Goal: Transaction & Acquisition: Purchase product/service

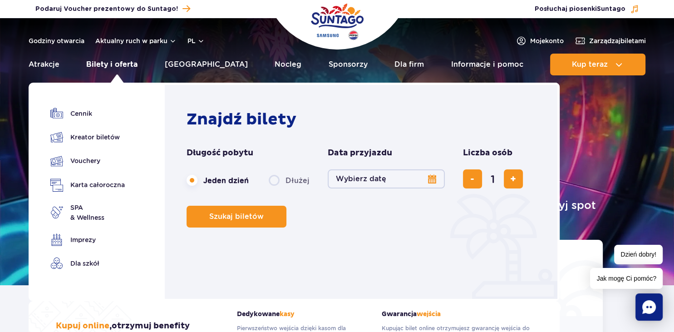
click at [133, 64] on link "Bilety i oferta" at bounding box center [111, 65] width 51 height 22
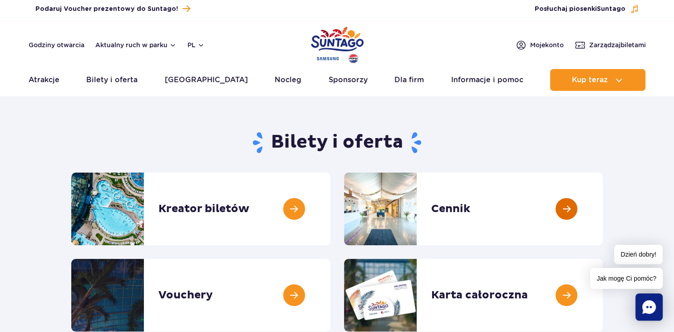
click at [603, 207] on link at bounding box center [603, 208] width 0 height 73
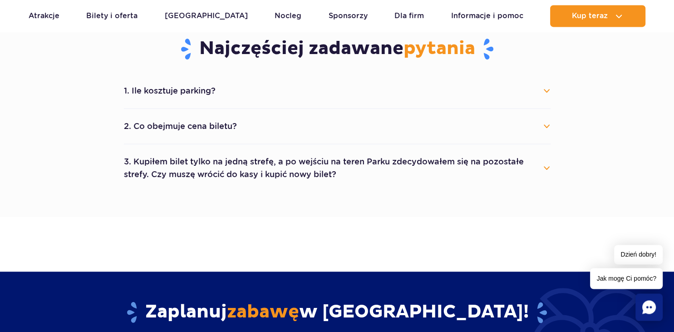
scroll to position [496, 0]
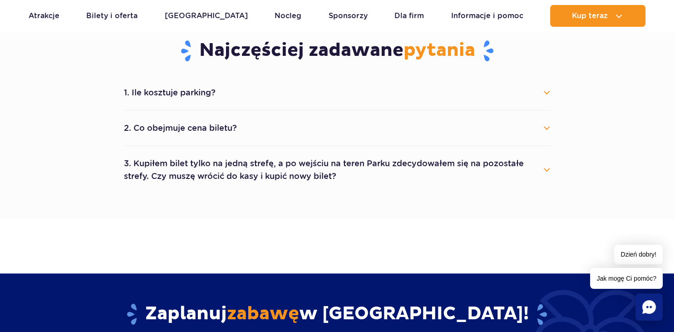
click at [546, 128] on button "2. Co obejmuje cena biletu?" at bounding box center [337, 128] width 427 height 20
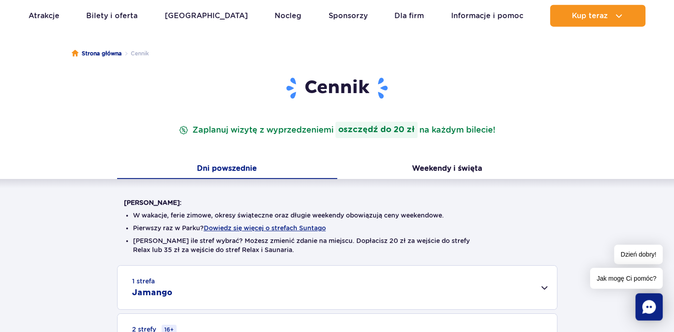
scroll to position [61, 0]
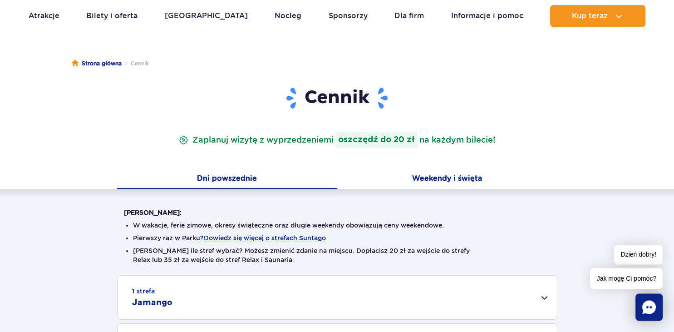
click at [455, 180] on button "Weekendy i święta" at bounding box center [447, 179] width 220 height 19
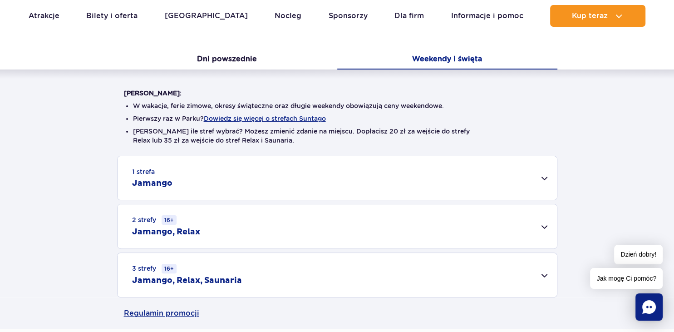
scroll to position [0, 0]
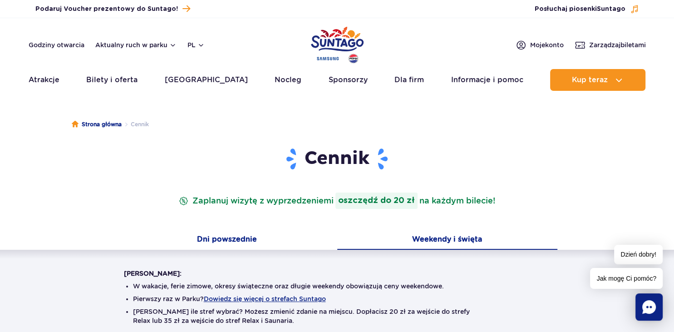
click at [234, 242] on button "Dni powszednie" at bounding box center [227, 240] width 220 height 19
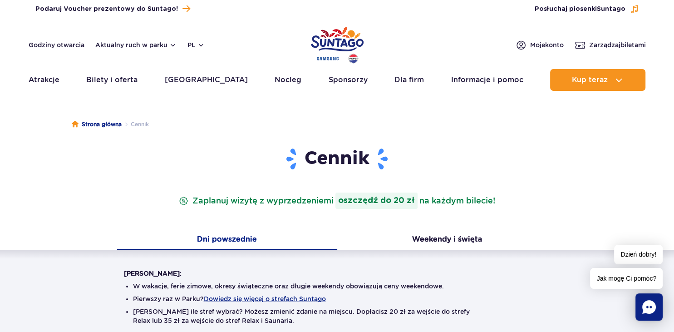
click at [373, 164] on h1 "Cennik" at bounding box center [337, 159] width 427 height 24
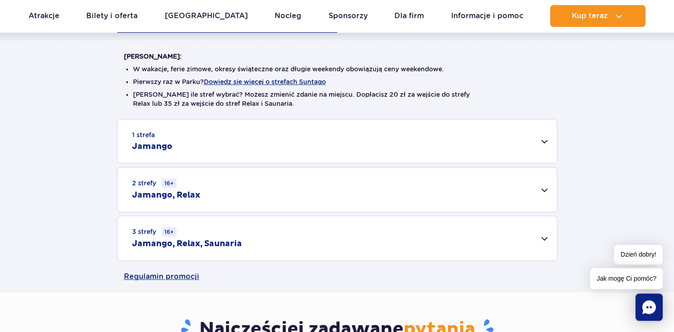
scroll to position [219, 0]
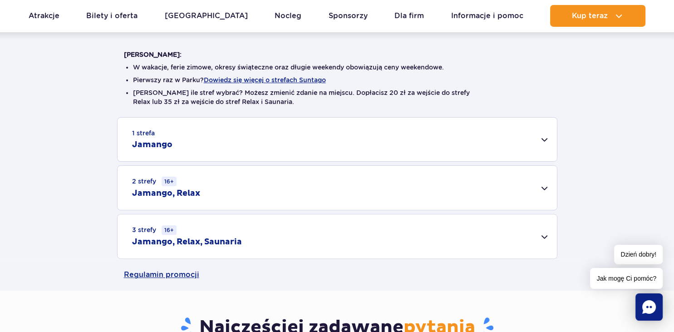
click at [545, 136] on div "1 strefa Jamango" at bounding box center [337, 140] width 439 height 44
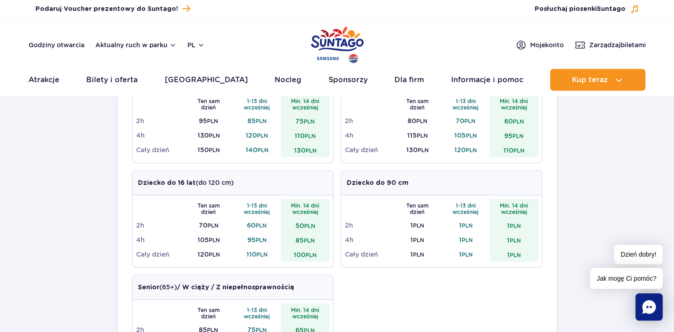
scroll to position [0, 0]
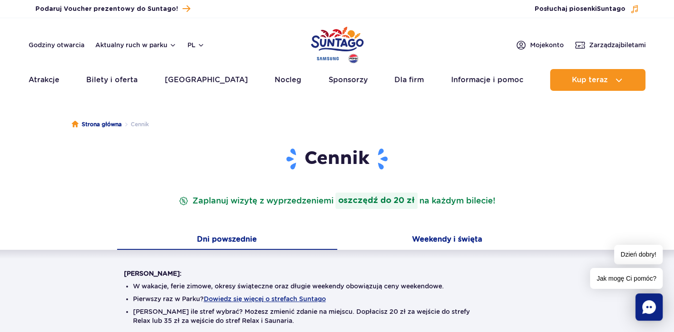
click at [462, 238] on button "Weekendy i święta" at bounding box center [447, 240] width 220 height 19
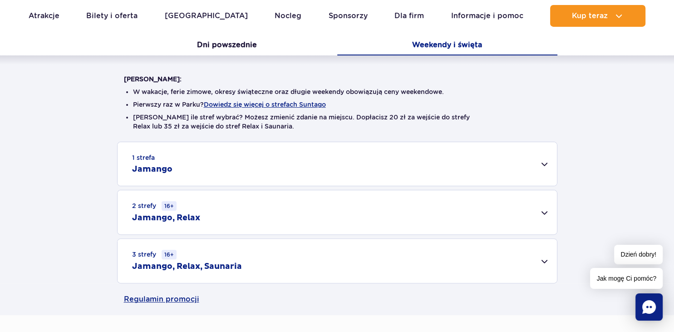
scroll to position [201, 0]
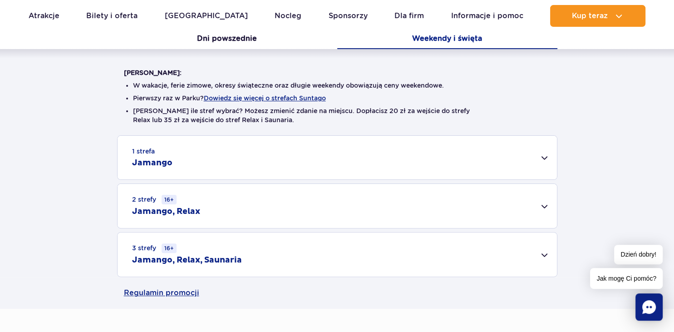
click at [544, 159] on div "1 strefa Jamango" at bounding box center [337, 158] width 439 height 44
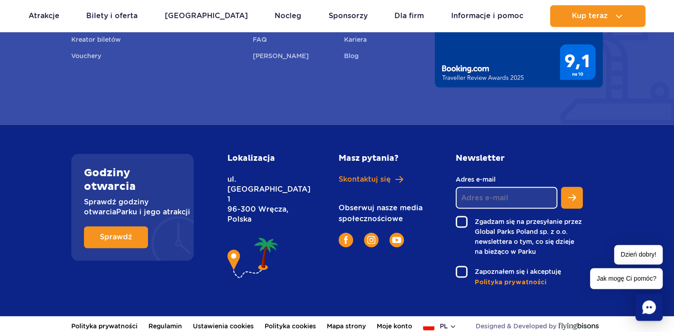
scroll to position [1340, 0]
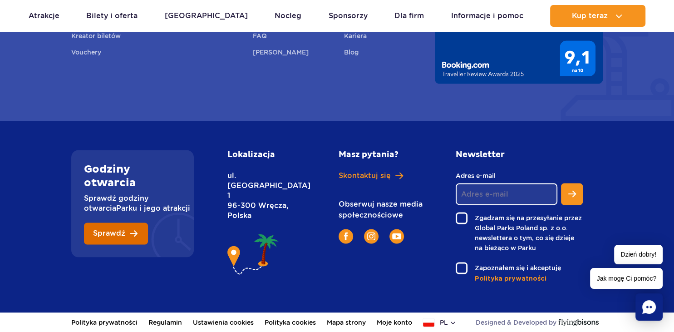
click at [133, 237] on link "Sprawdź" at bounding box center [116, 233] width 64 height 22
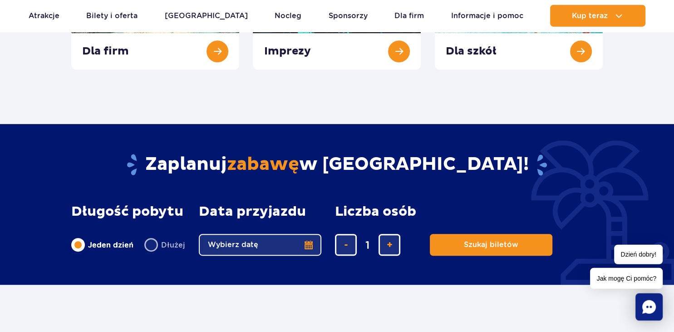
scroll to position [0, 0]
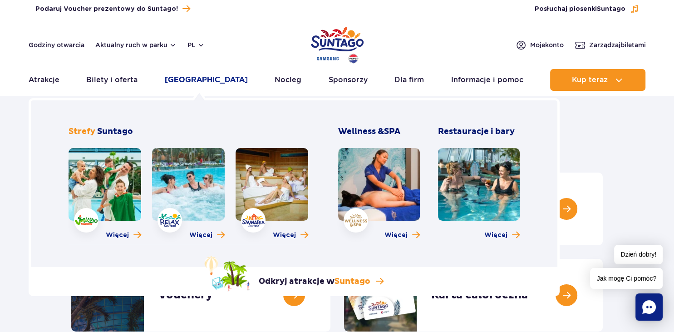
click at [206, 79] on link "Poznaj park" at bounding box center [206, 80] width 83 height 22
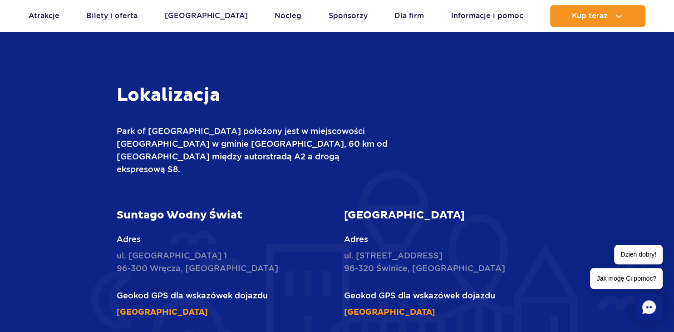
scroll to position [1200, 0]
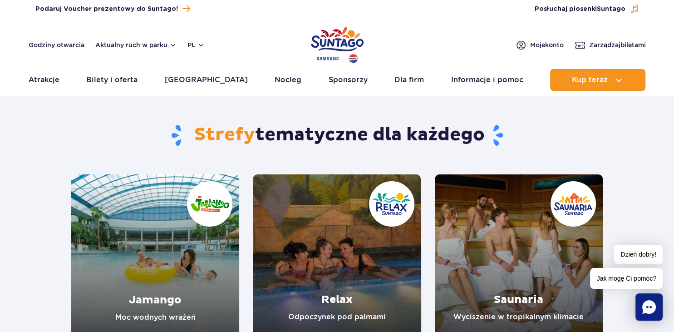
click at [166, 246] on link "Jamango" at bounding box center [155, 258] width 168 height 168
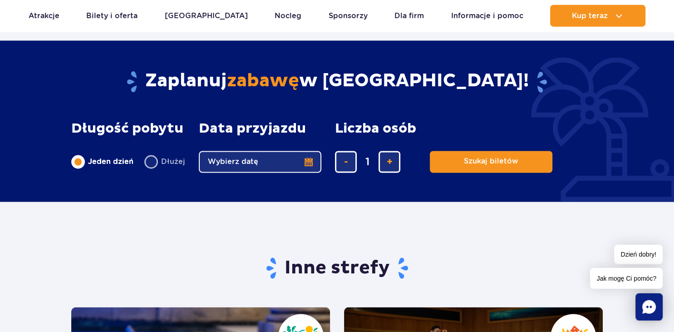
scroll to position [1453, 0]
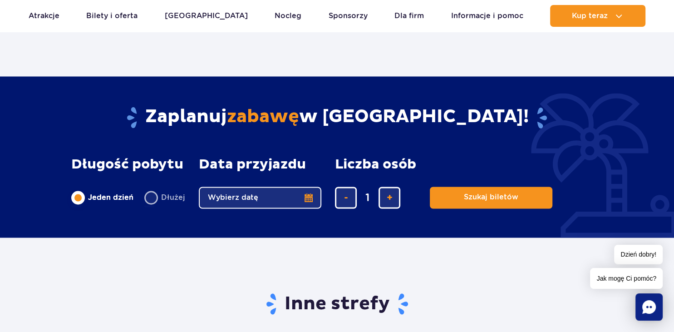
click at [306, 196] on button "Wybierz datę" at bounding box center [260, 198] width 123 height 22
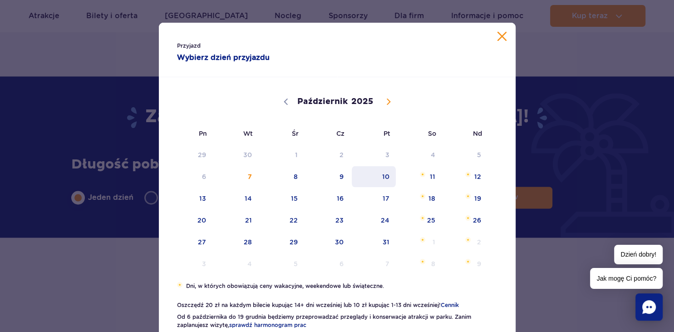
click at [383, 175] on span "10" at bounding box center [374, 176] width 46 height 21
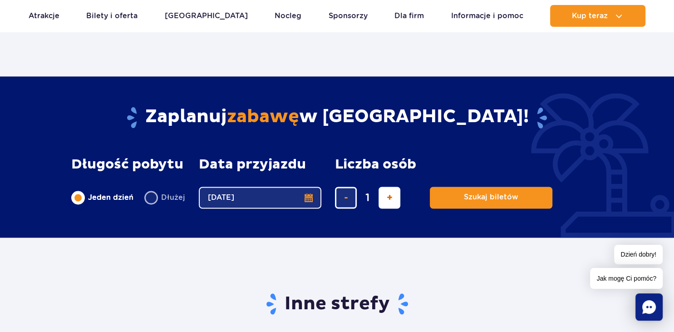
click at [389, 197] on span "dodaj bilet" at bounding box center [390, 197] width 6 height 0
type input "2"
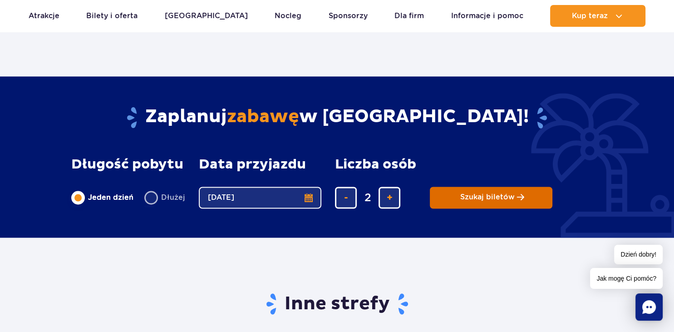
click at [491, 199] on span "Szukaj biletów" at bounding box center [487, 197] width 54 height 8
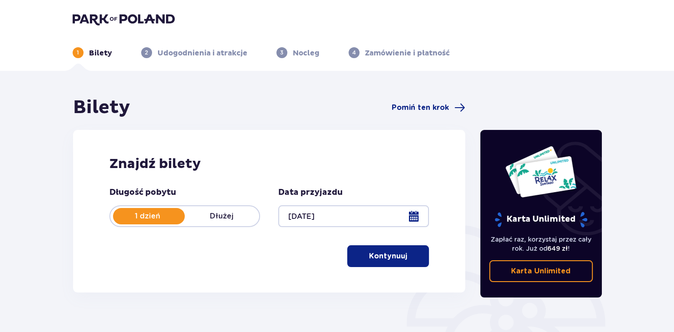
click at [391, 264] on button "Kontynuuj" at bounding box center [388, 256] width 82 height 22
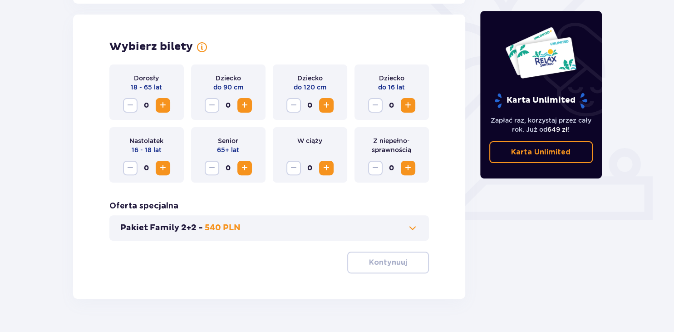
scroll to position [252, 0]
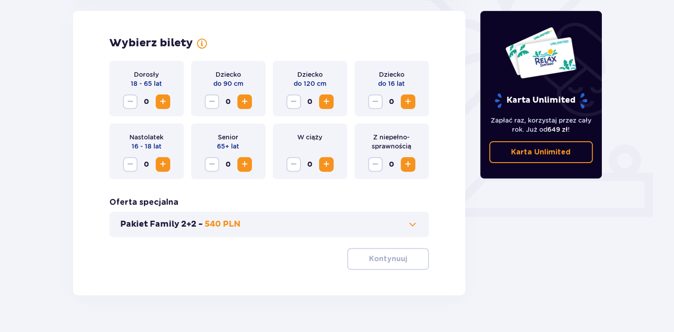
click at [162, 103] on span "Zwiększ" at bounding box center [162, 101] width 11 height 11
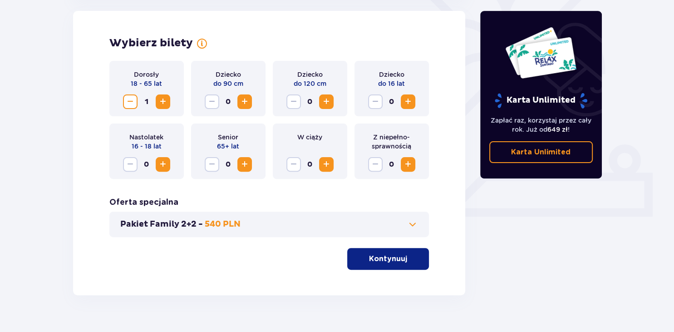
click at [162, 103] on span "Zwiększ" at bounding box center [162, 101] width 11 height 11
click at [404, 257] on span "button" at bounding box center [408, 258] width 11 height 11
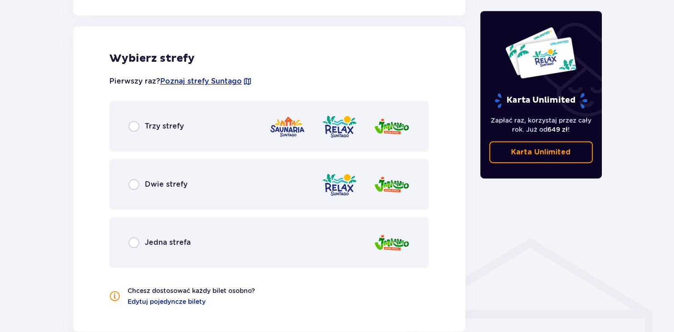
scroll to position [504, 0]
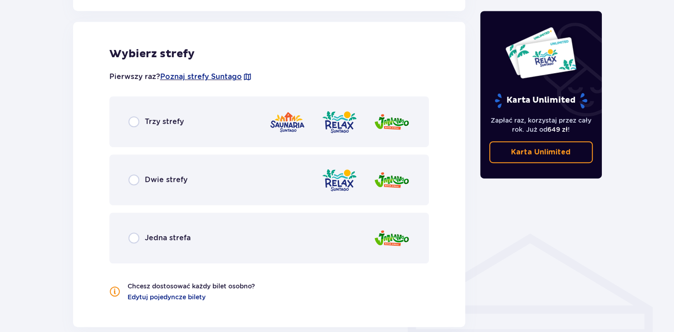
click at [134, 238] on input "radio" at bounding box center [133, 237] width 11 height 11
radio input "true"
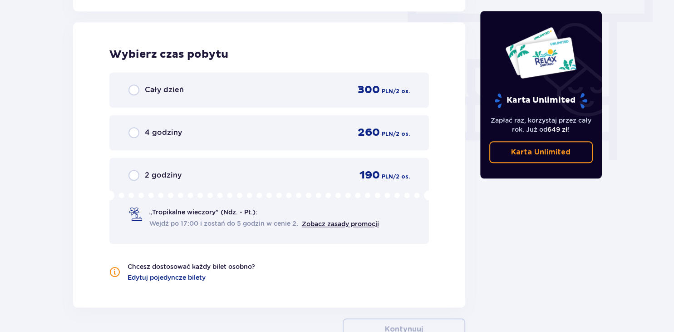
scroll to position [820, 0]
click at [138, 172] on input "radio" at bounding box center [133, 174] width 11 height 11
radio input "true"
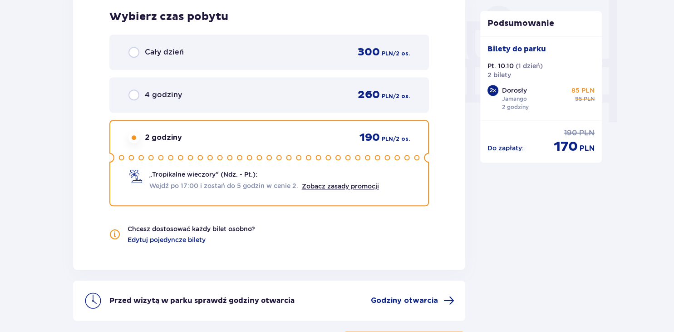
scroll to position [924, 0]
